Goal: Information Seeking & Learning: Find contact information

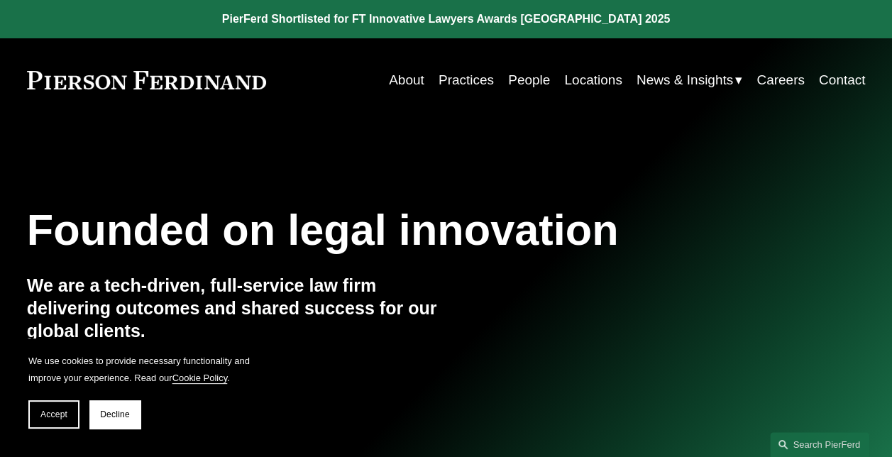
click at [598, 78] on link "Locations" at bounding box center [592, 80] width 57 height 27
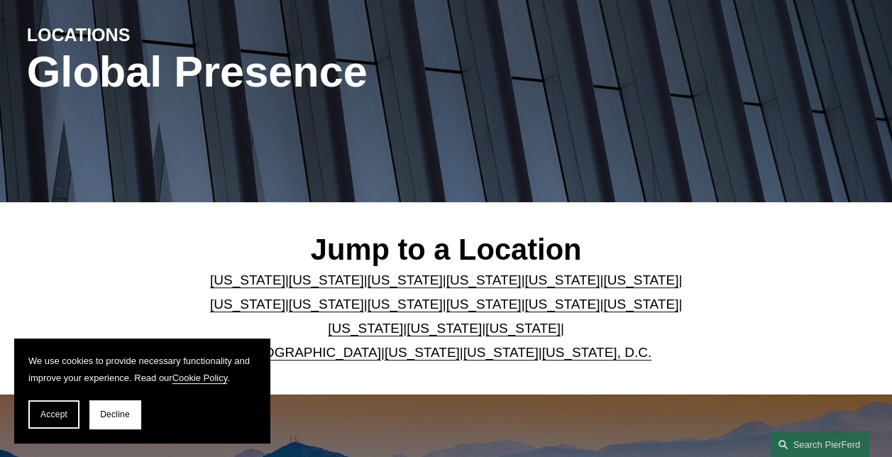
scroll to position [213, 0]
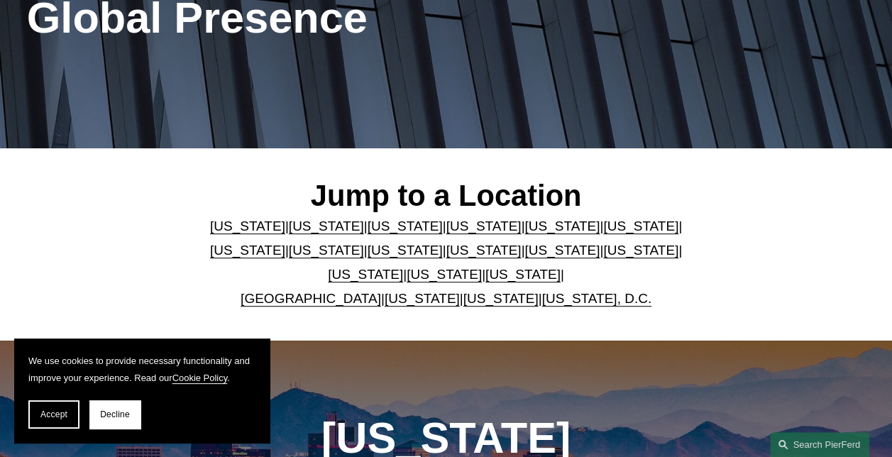
click at [476, 306] on link "[US_STATE]" at bounding box center [501, 298] width 75 height 15
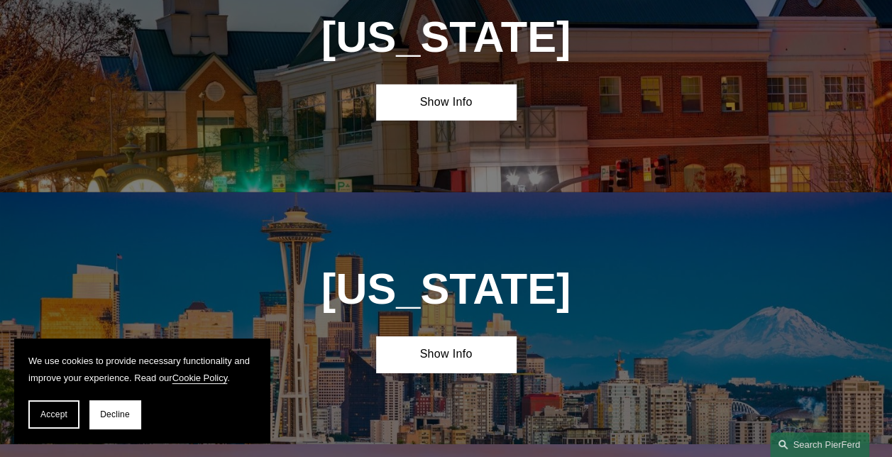
scroll to position [4899, 0]
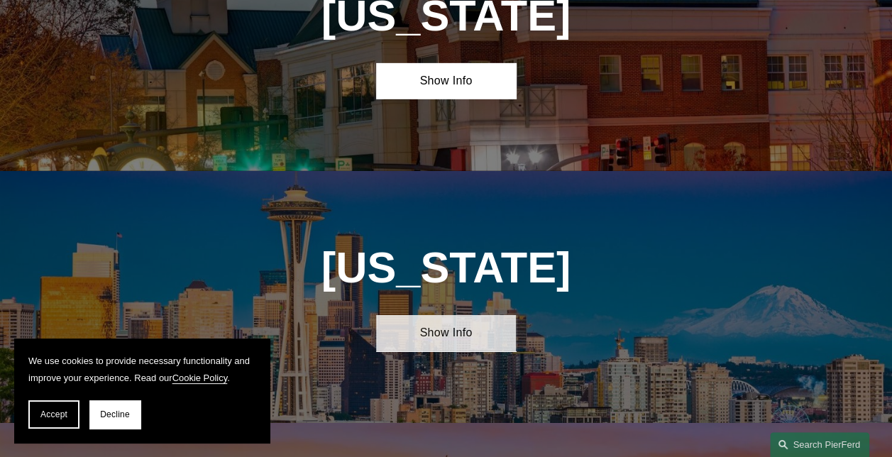
click at [429, 315] on link "Show Info" at bounding box center [446, 333] width 140 height 36
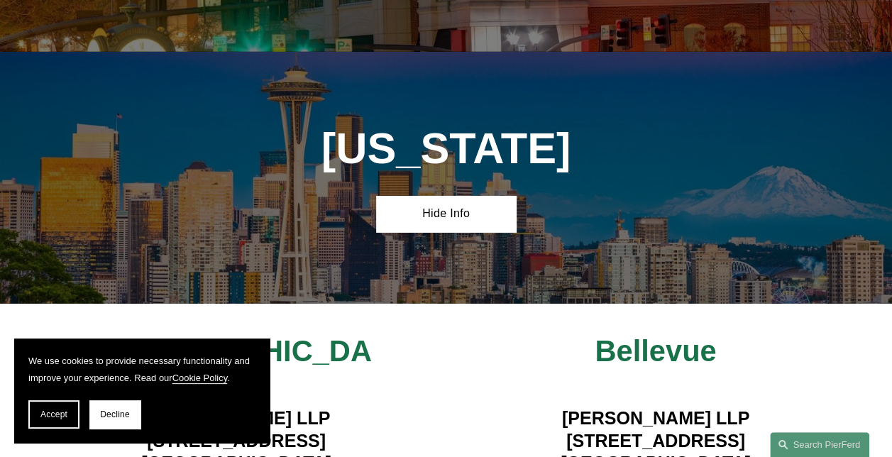
scroll to position [5041, 0]
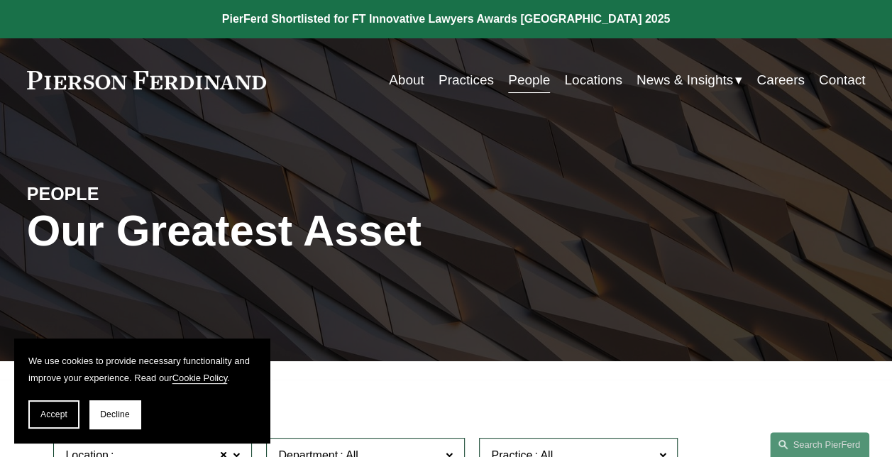
click at [510, 80] on link "People" at bounding box center [529, 80] width 42 height 27
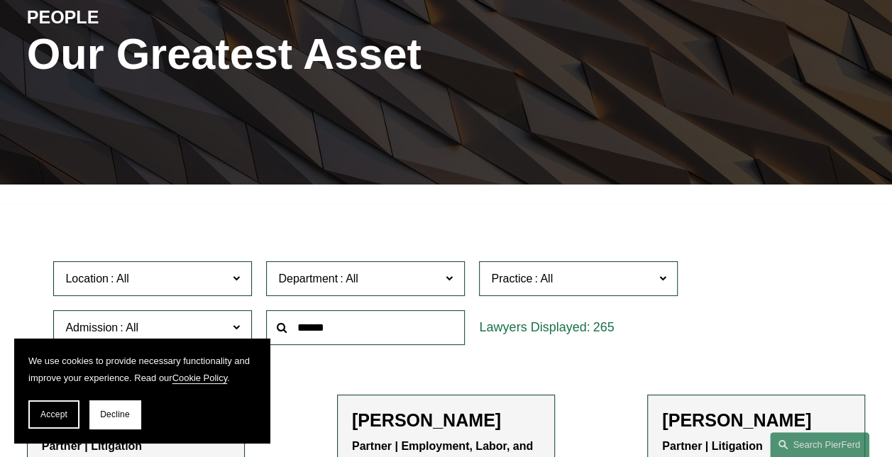
scroll to position [284, 0]
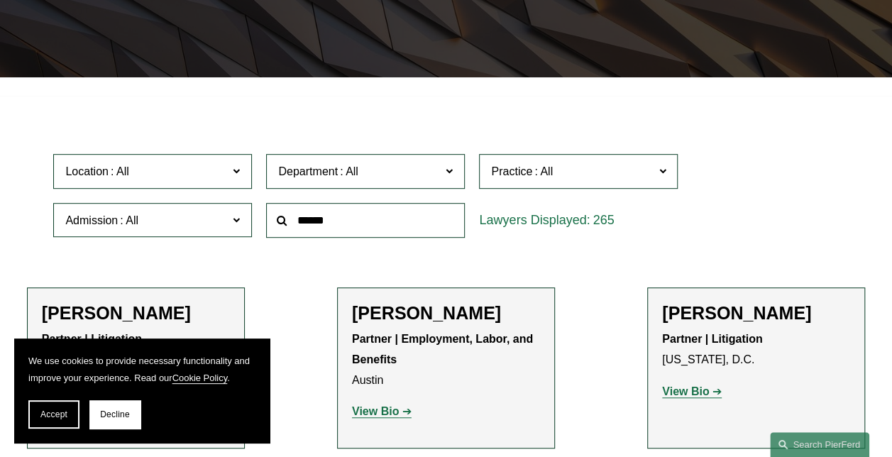
click at [404, 173] on span "Department" at bounding box center [359, 171] width 163 height 19
click at [0, 0] on link "Employment, Labor, and Benefits" at bounding box center [0, 0] width 0 height 0
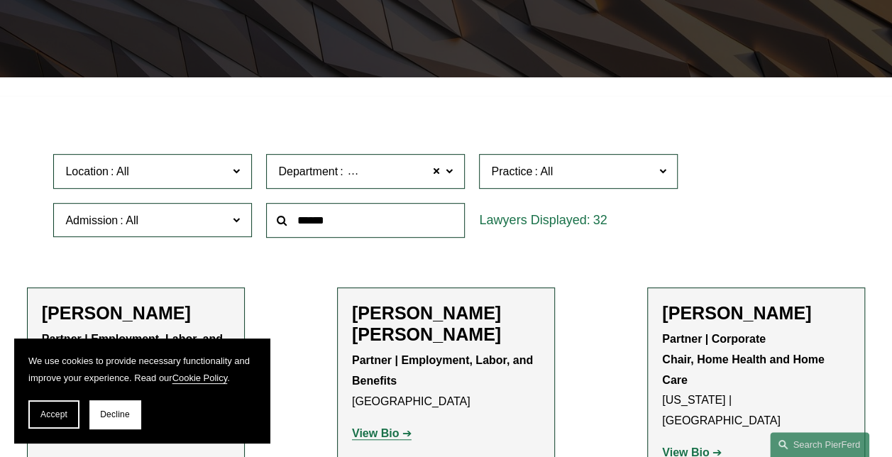
click at [183, 180] on span "Location" at bounding box center [146, 171] width 163 height 19
click at [0, 0] on link "Seattle" at bounding box center [0, 0] width 0 height 0
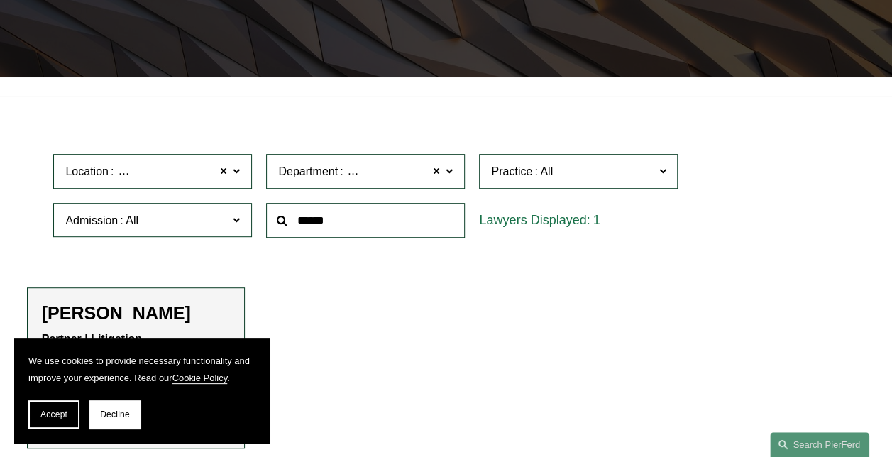
click at [399, 349] on ul "Filter Location Seattle Seattle All Atlanta Austin Bellevue Boston Charlotte Ch…" at bounding box center [446, 276] width 892 height 344
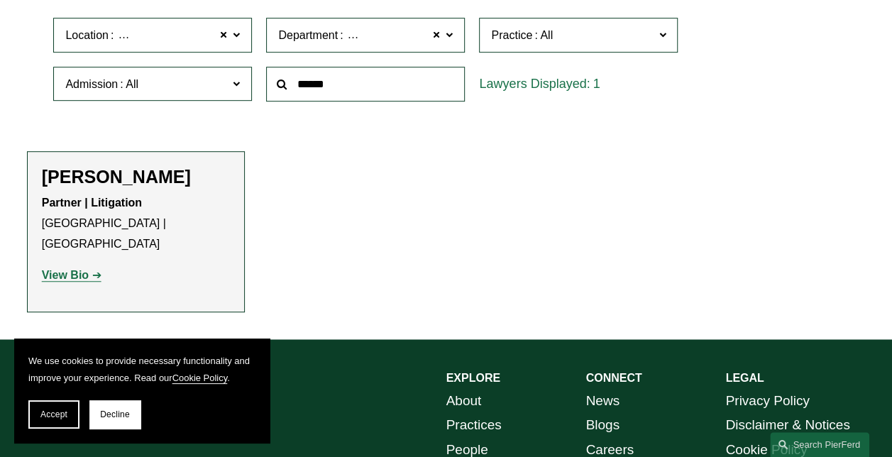
scroll to position [426, 0]
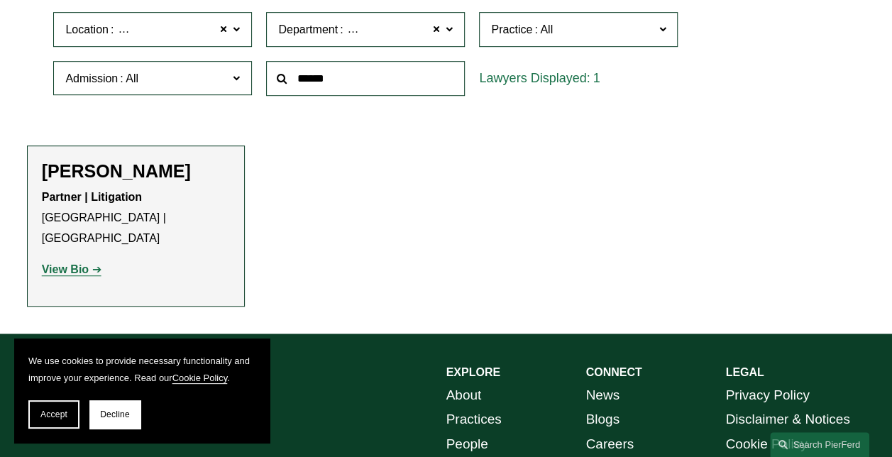
click at [60, 263] on strong "View Bio" at bounding box center [65, 269] width 47 height 12
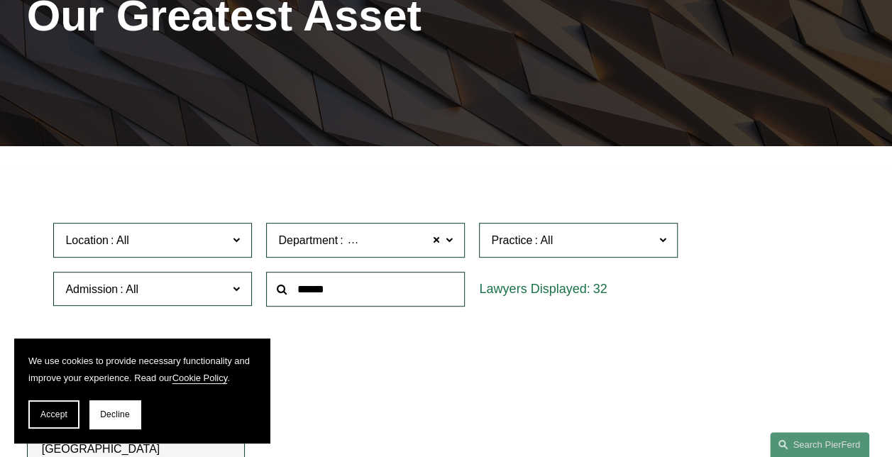
scroll to position [214, 0]
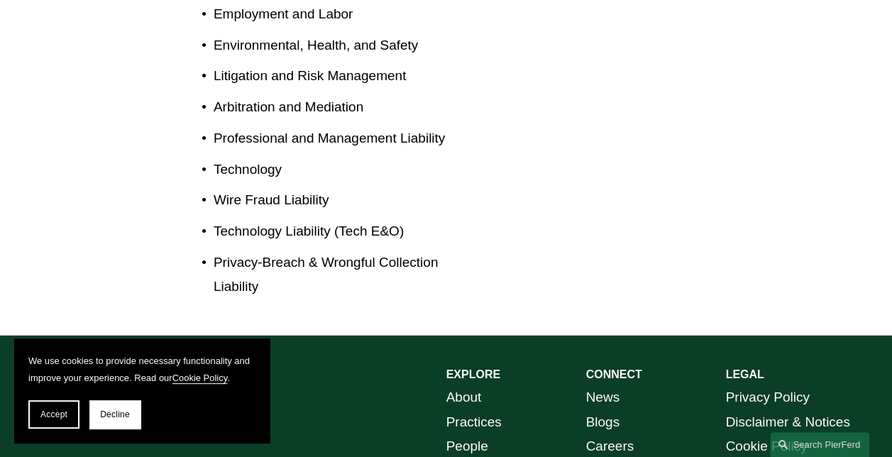
scroll to position [994, 0]
